Goal: Task Accomplishment & Management: Complete application form

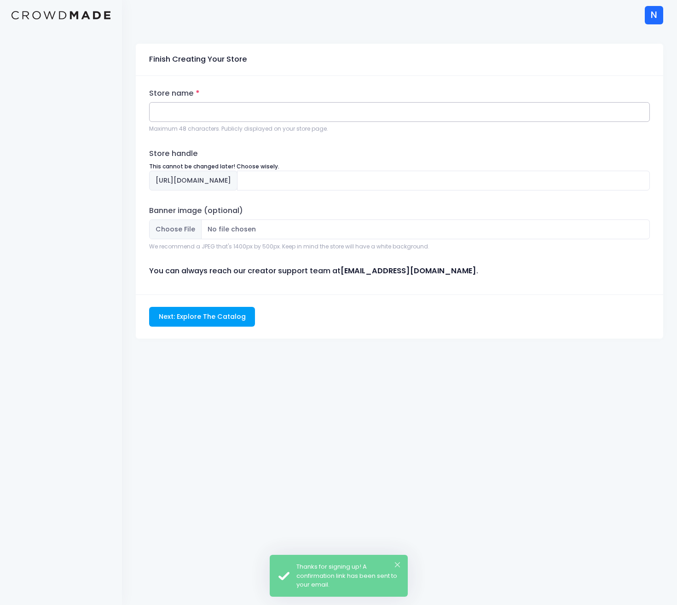
click at [211, 111] on input "Store name" at bounding box center [399, 112] width 501 height 20
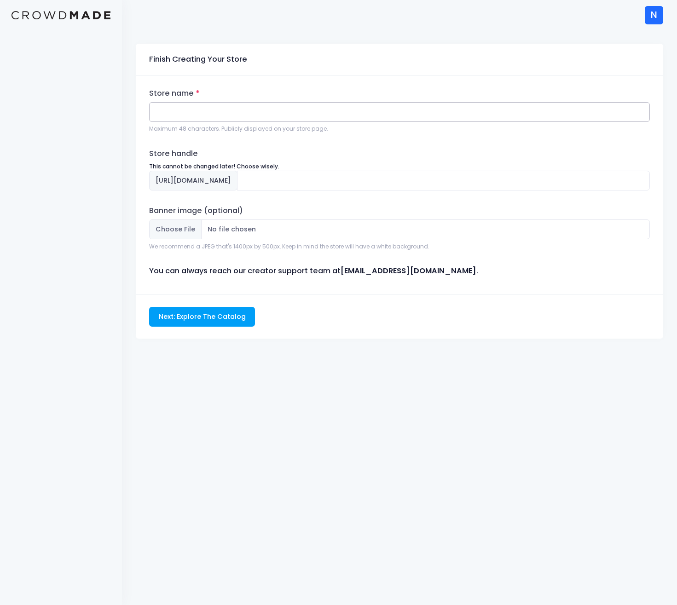
click at [268, 104] on input "Store name" at bounding box center [399, 112] width 501 height 20
paste input "The This and That Talk Show"
type input "The This and That Talk Show"
type input "the-this-and-that-talk-show"
click at [311, 230] on input "Banner image (optional)" at bounding box center [399, 229] width 501 height 20
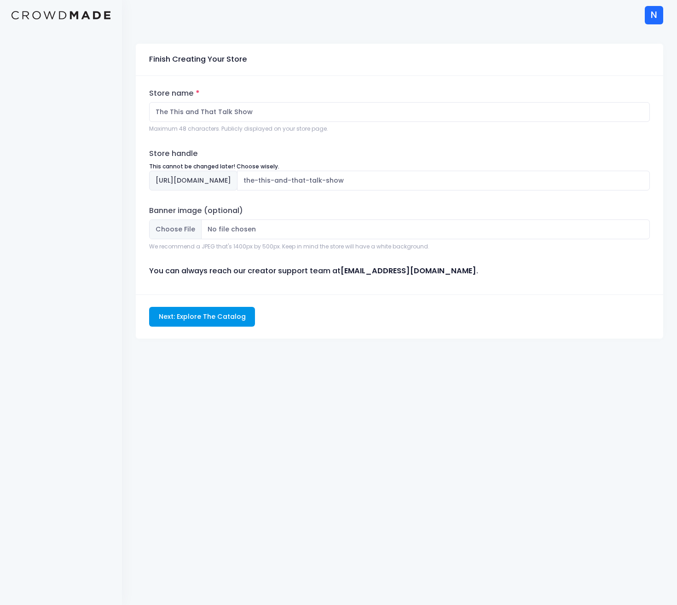
click at [213, 311] on input "Next: Explore The Catalog" at bounding box center [202, 317] width 106 height 20
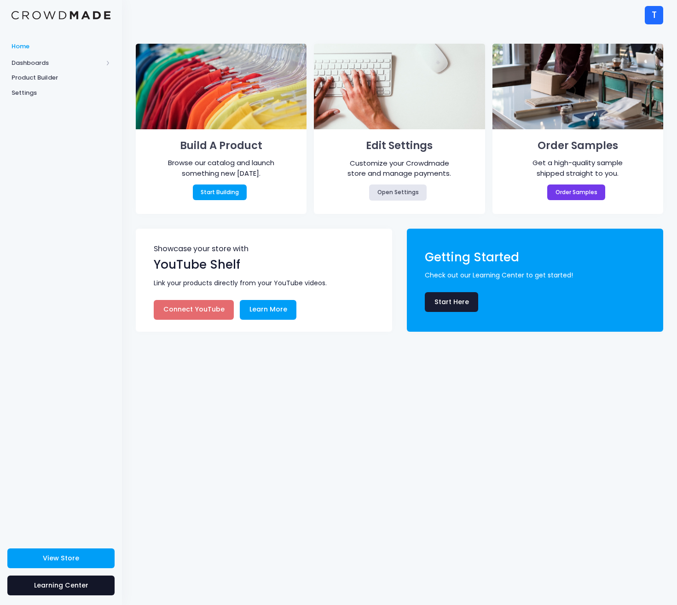
click at [93, 585] on link "Learning Center" at bounding box center [60, 586] width 107 height 20
click at [651, 16] on div "T" at bounding box center [654, 15] width 18 height 18
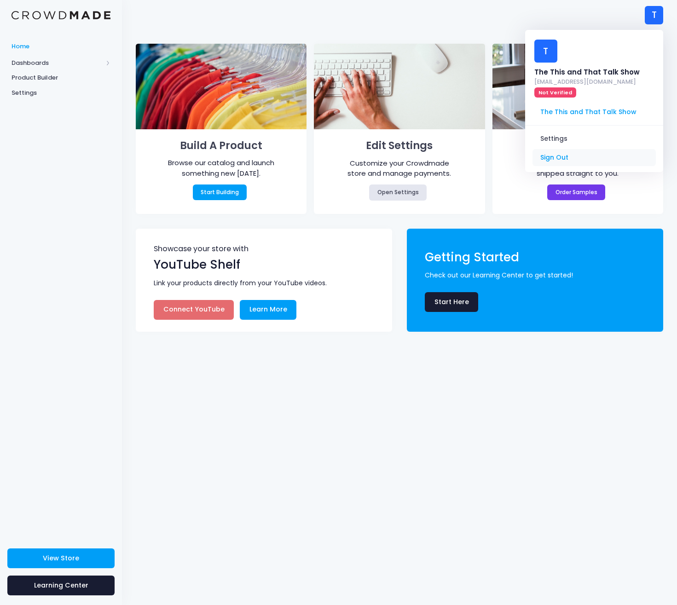
click at [565, 152] on link "Sign Out" at bounding box center [593, 157] width 123 height 17
